Goal: Task Accomplishment & Management: Use online tool/utility

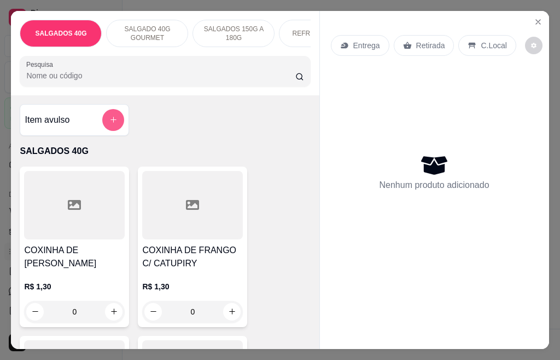
click at [109, 124] on icon "add-separate-item" at bounding box center [113, 119] width 8 height 8
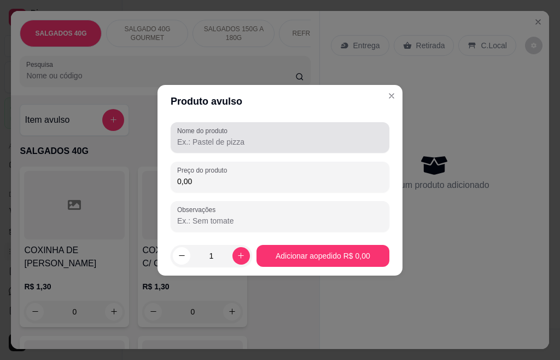
click at [256, 143] on input "Nome do produto" at bounding box center [280, 141] width 206 height 11
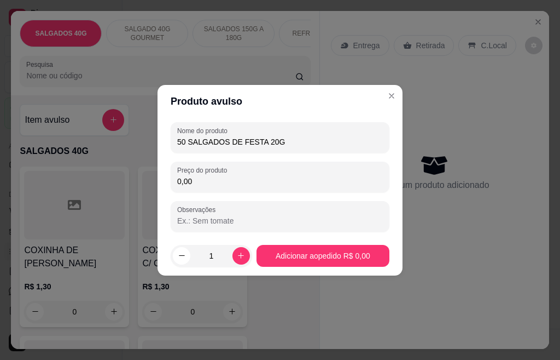
type input "50 SALGADOS DE FESTA 20G"
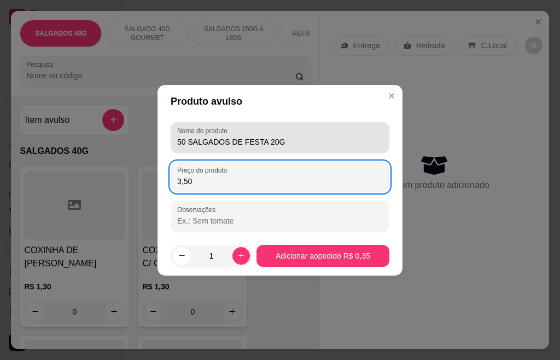
type input "35,00"
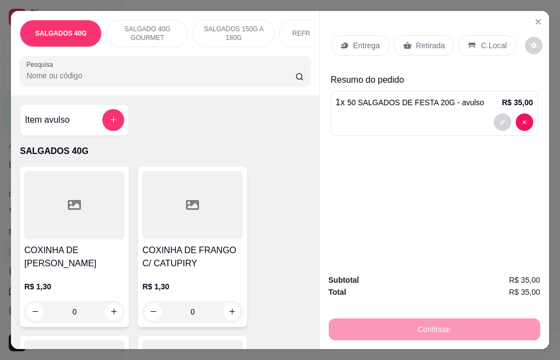
click at [424, 41] on p "Retirada" at bounding box center [431, 45] width 29 height 11
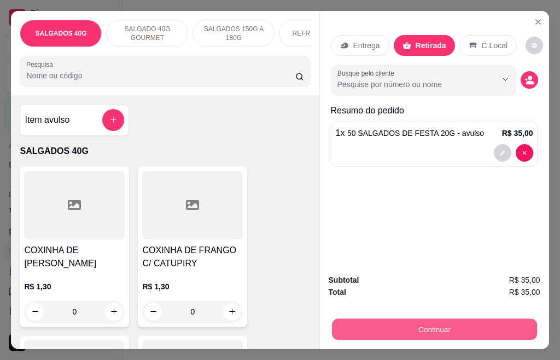
click at [430, 326] on button "Continuar" at bounding box center [434, 329] width 205 height 21
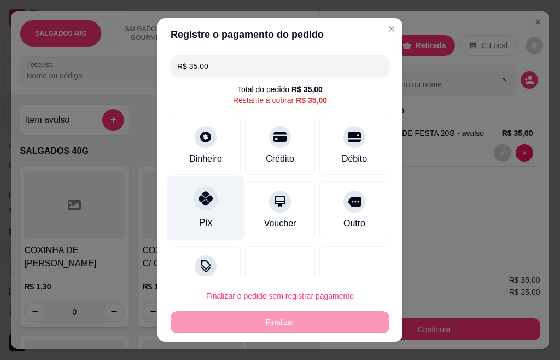
click at [199, 201] on icon at bounding box center [206, 198] width 14 height 14
type input "R$ 0,00"
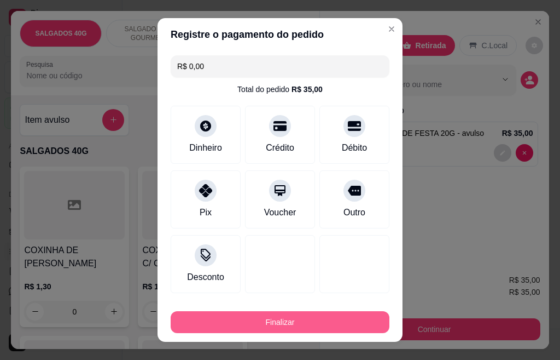
click at [290, 317] on button "Finalizar" at bounding box center [280, 322] width 219 height 22
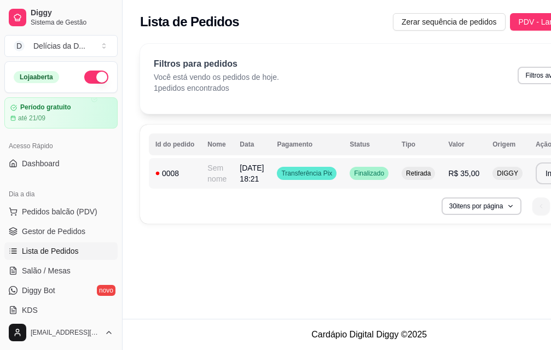
click at [415, 170] on span "Retirada" at bounding box center [418, 173] width 29 height 9
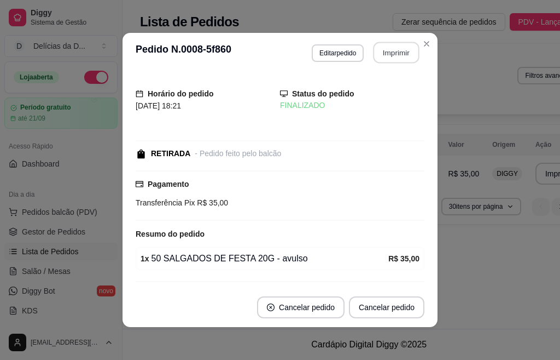
click at [397, 54] on button "Imprimir" at bounding box center [397, 52] width 46 height 21
click at [400, 51] on button "Imprimir" at bounding box center [397, 52] width 46 height 21
